Goal: Task Accomplishment & Management: Use online tool/utility

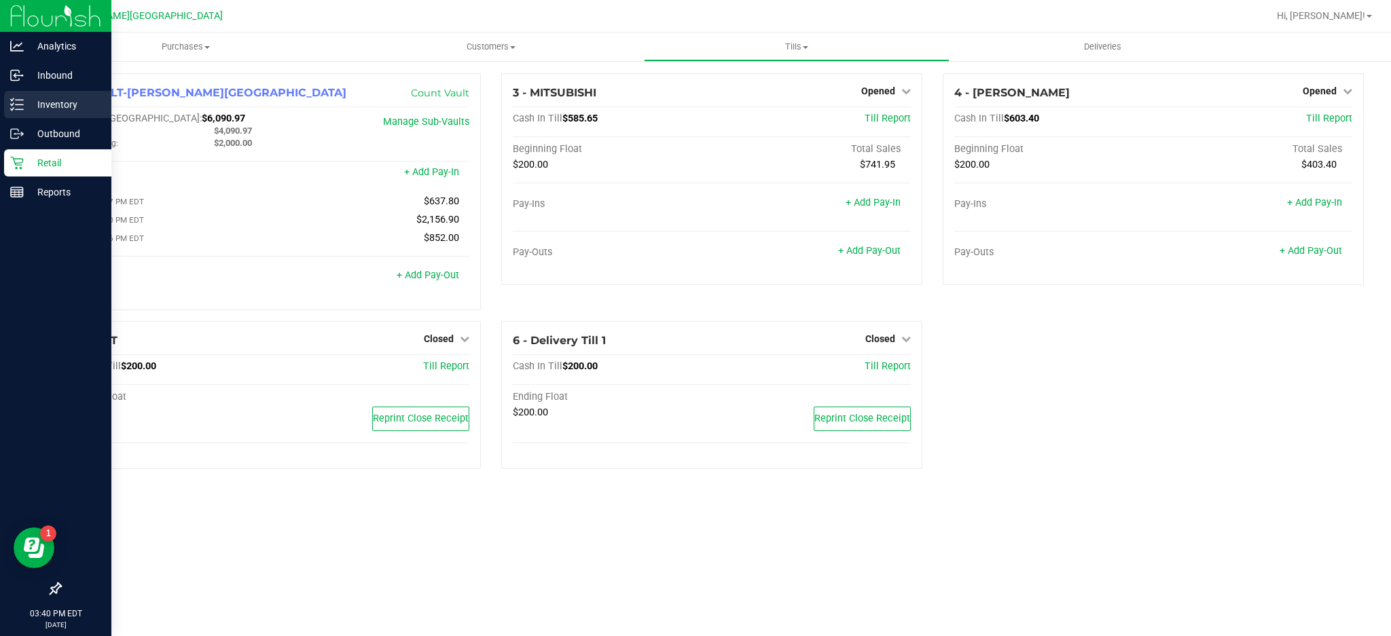
click at [79, 114] on div "Inventory" at bounding box center [57, 104] width 107 height 27
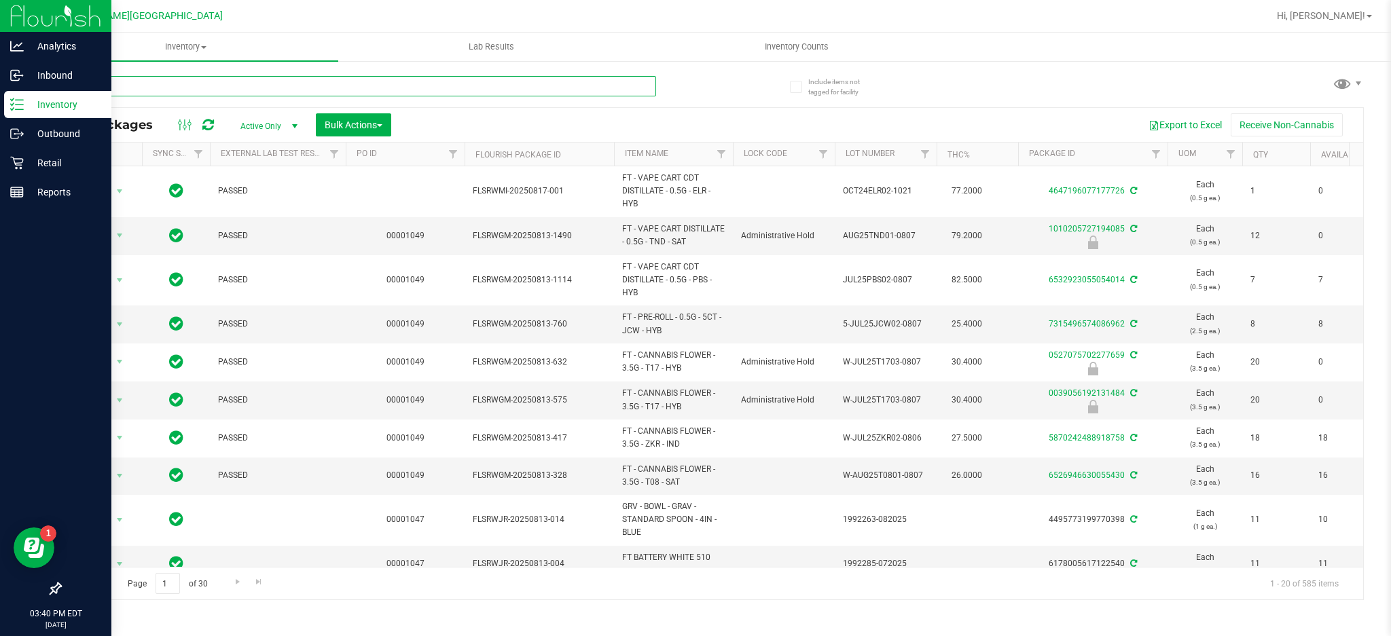
click at [104, 82] on input "text" at bounding box center [358, 86] width 596 height 20
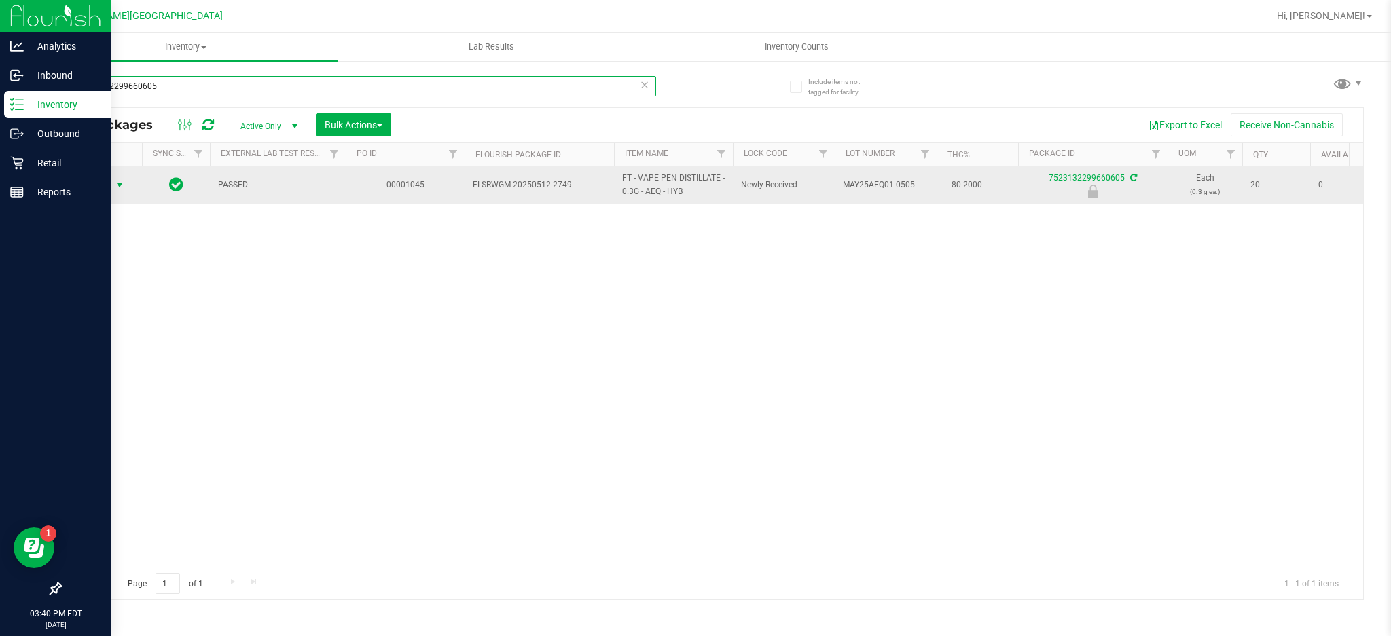
type input "7523132299660605"
click at [100, 177] on span "Action" at bounding box center [92, 185] width 37 height 19
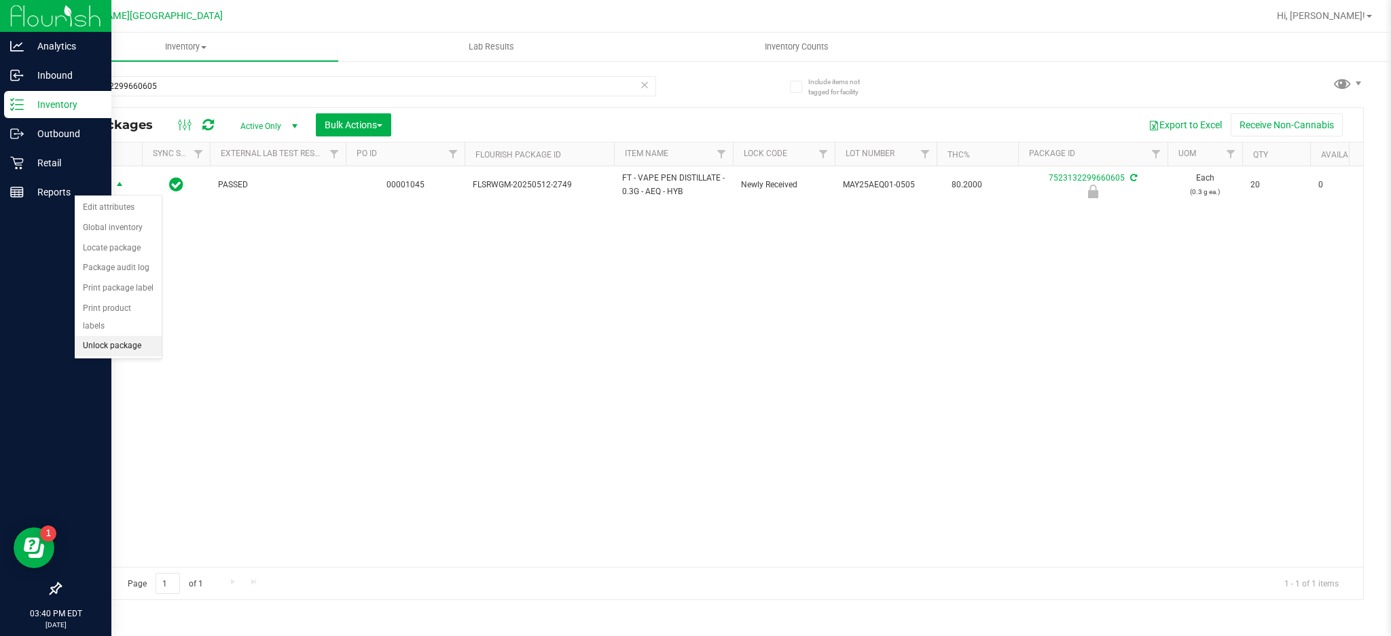
click at [128, 345] on li "Unlock package" at bounding box center [118, 346] width 87 height 20
